Goal: Information Seeking & Learning: Learn about a topic

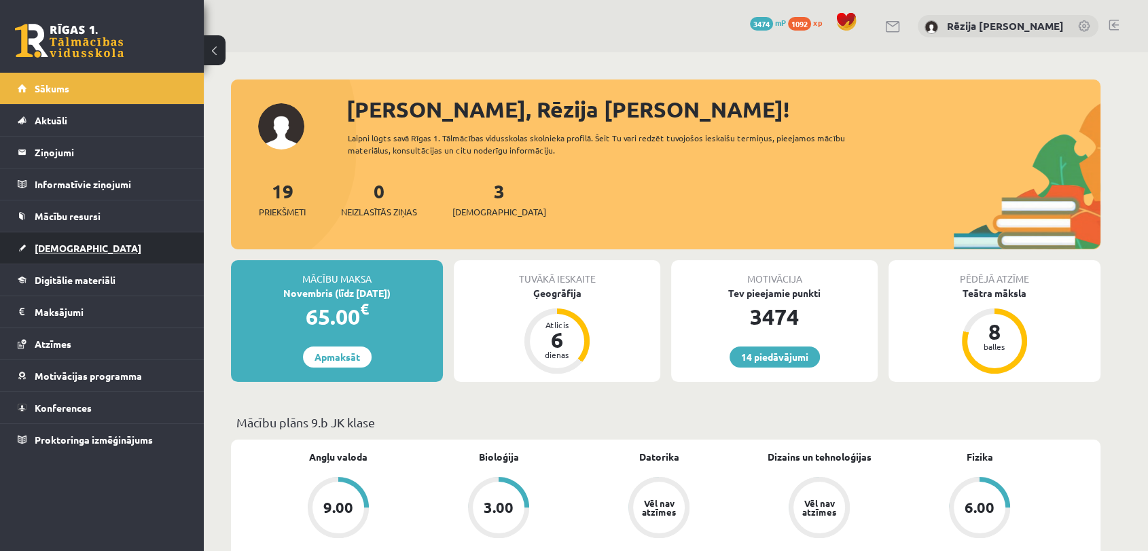
click at [85, 252] on link "[DEMOGRAPHIC_DATA]" at bounding box center [102, 247] width 169 height 31
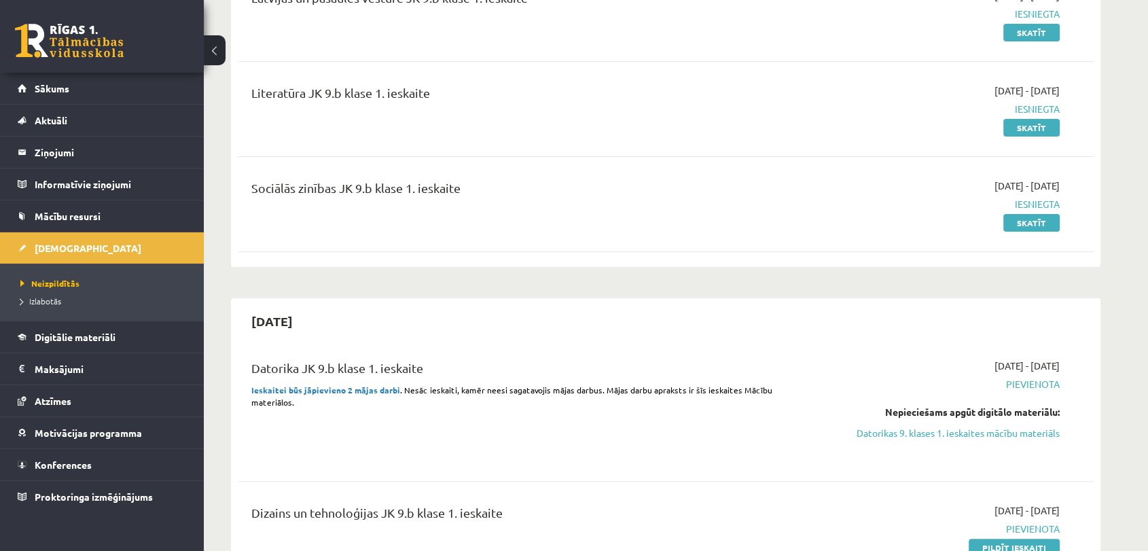
scroll to position [86, 0]
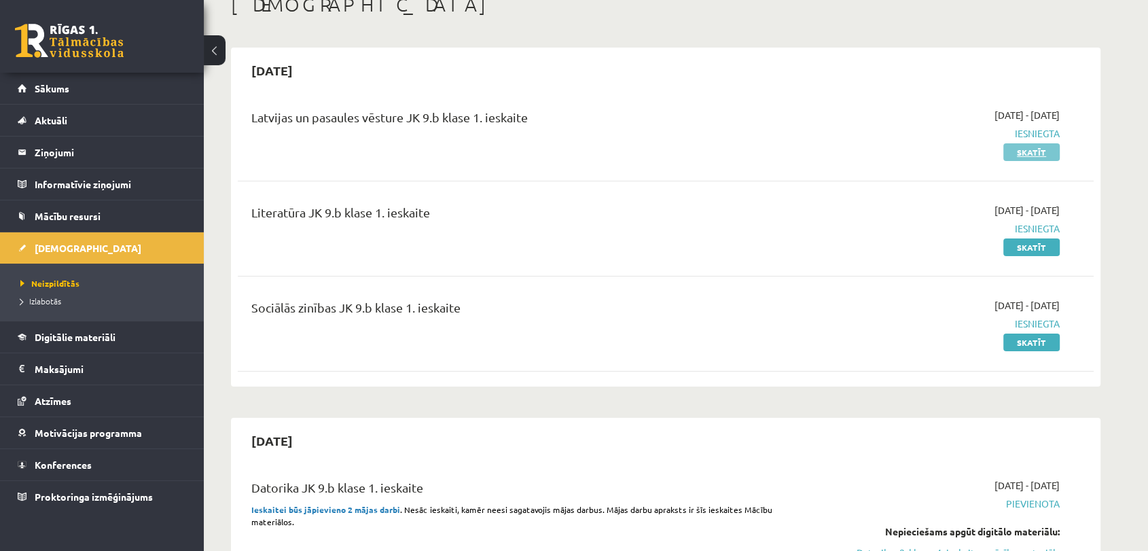
click at [829, 147] on link "Skatīt" at bounding box center [1031, 152] width 56 height 18
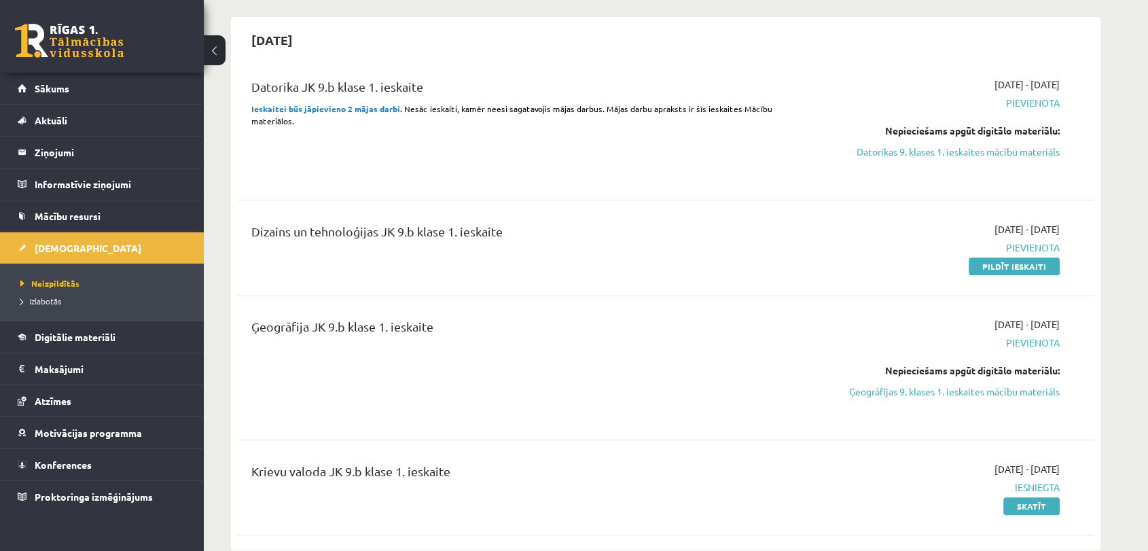
scroll to position [513, 0]
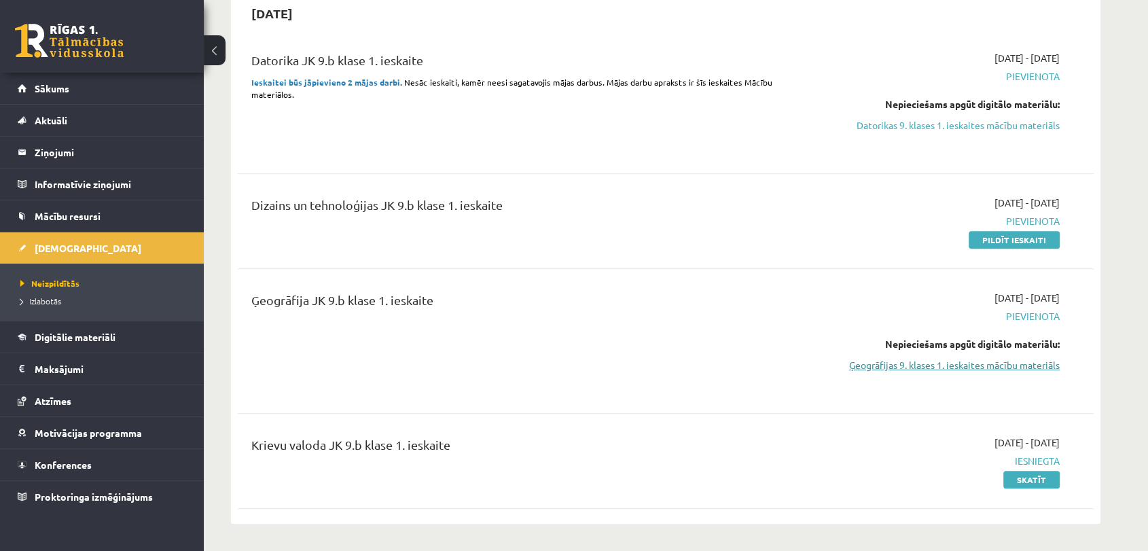
click at [1026, 367] on link "Ģeogrāfijas 9. klases 1. ieskaites mācību materiāls" at bounding box center [931, 365] width 256 height 14
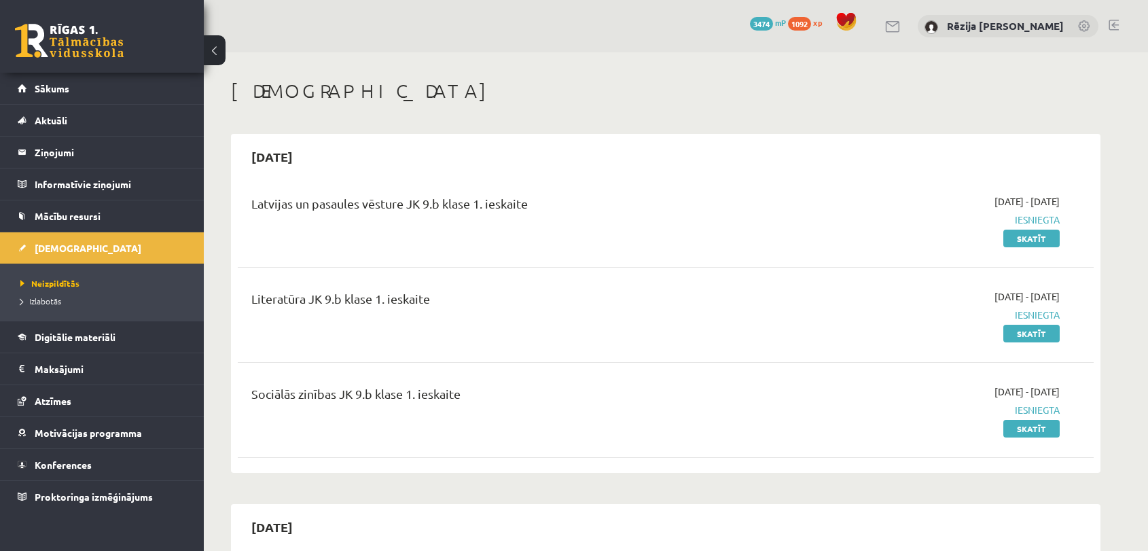
scroll to position [505, 0]
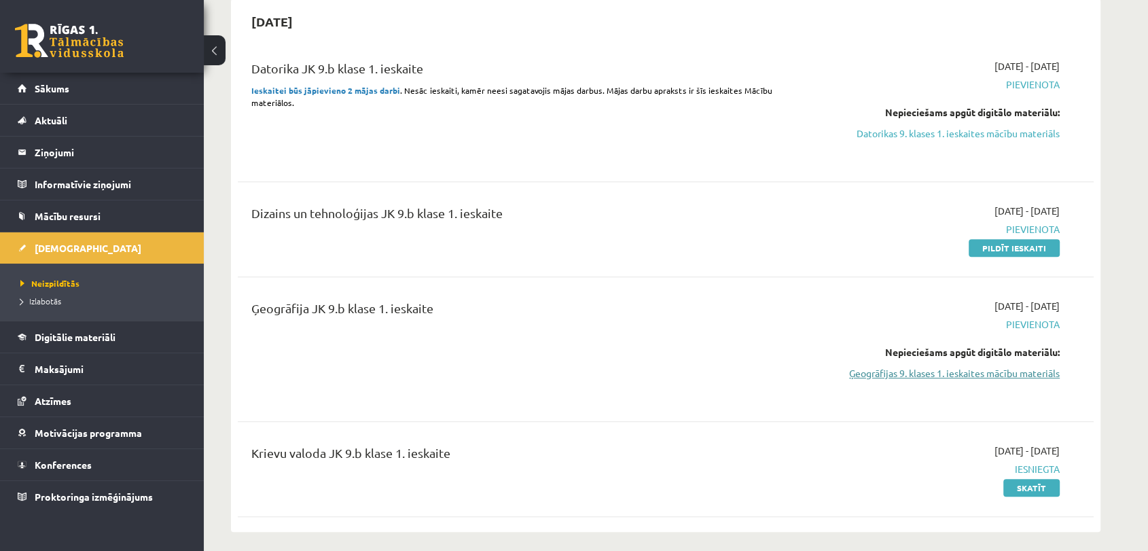
click at [1000, 366] on link "Ģeogrāfijas 9. klases 1. ieskaites mācību materiāls" at bounding box center [931, 373] width 256 height 14
